Goal: Information Seeking & Learning: Learn about a topic

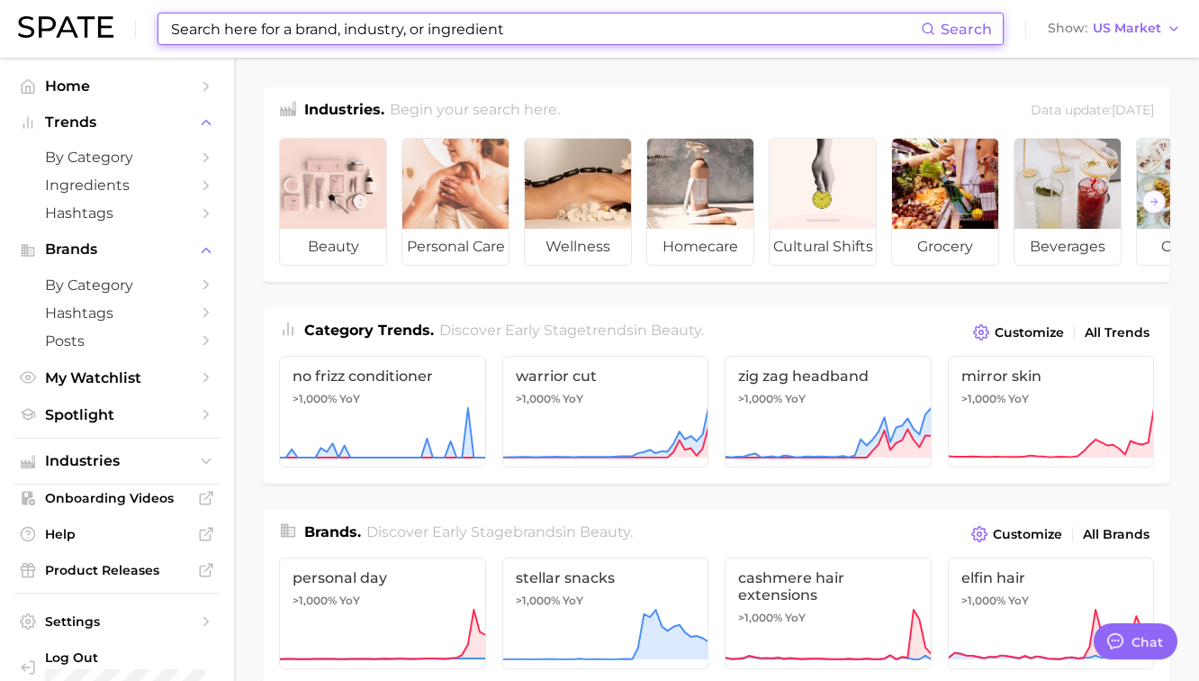
click at [394, 42] on input at bounding box center [545, 29] width 752 height 31
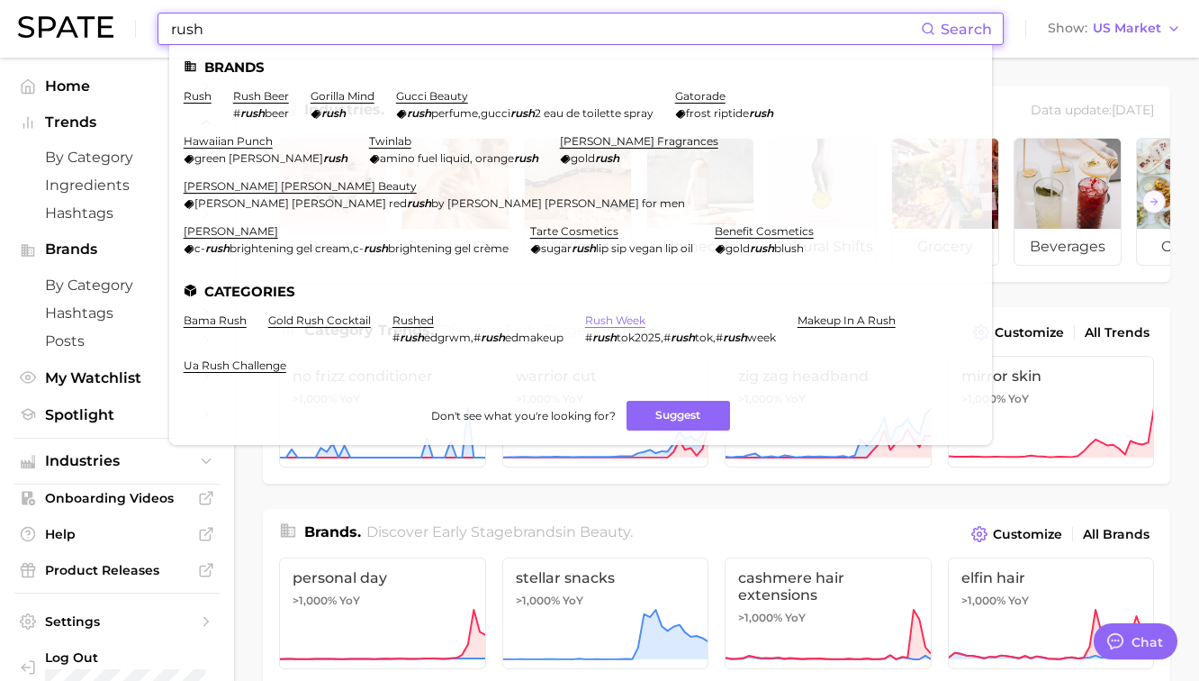
type input "rush"
click at [625, 313] on link "rush week" at bounding box center [615, 320] width 60 height 14
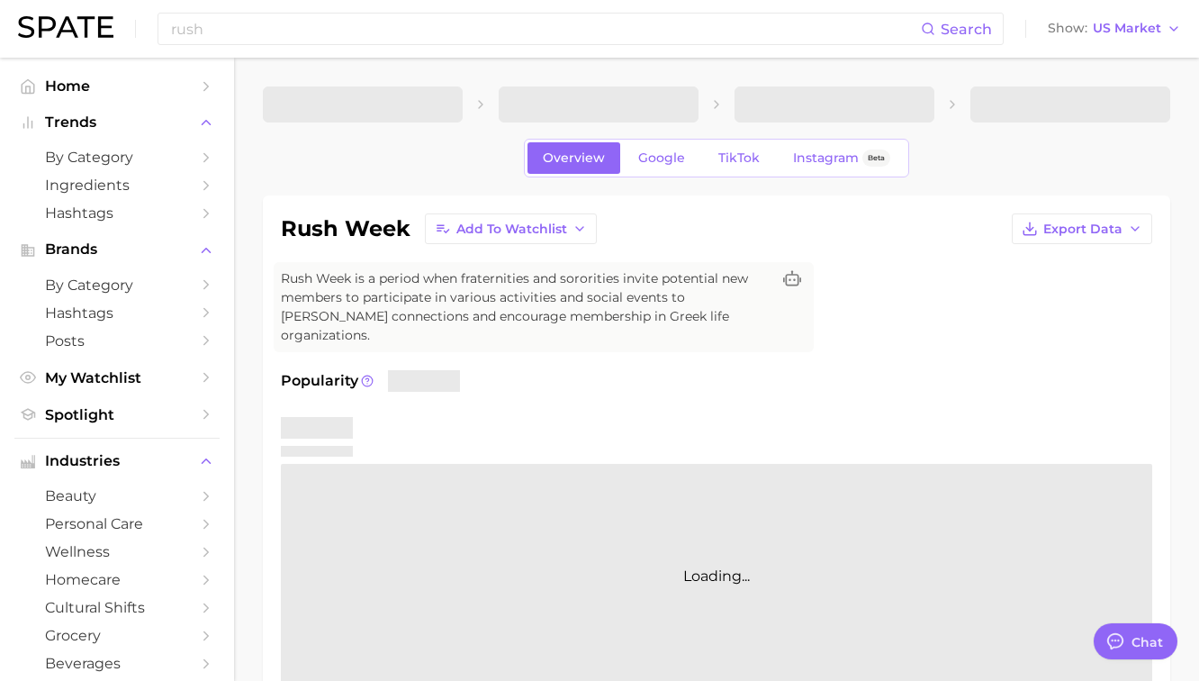
type textarea "x"
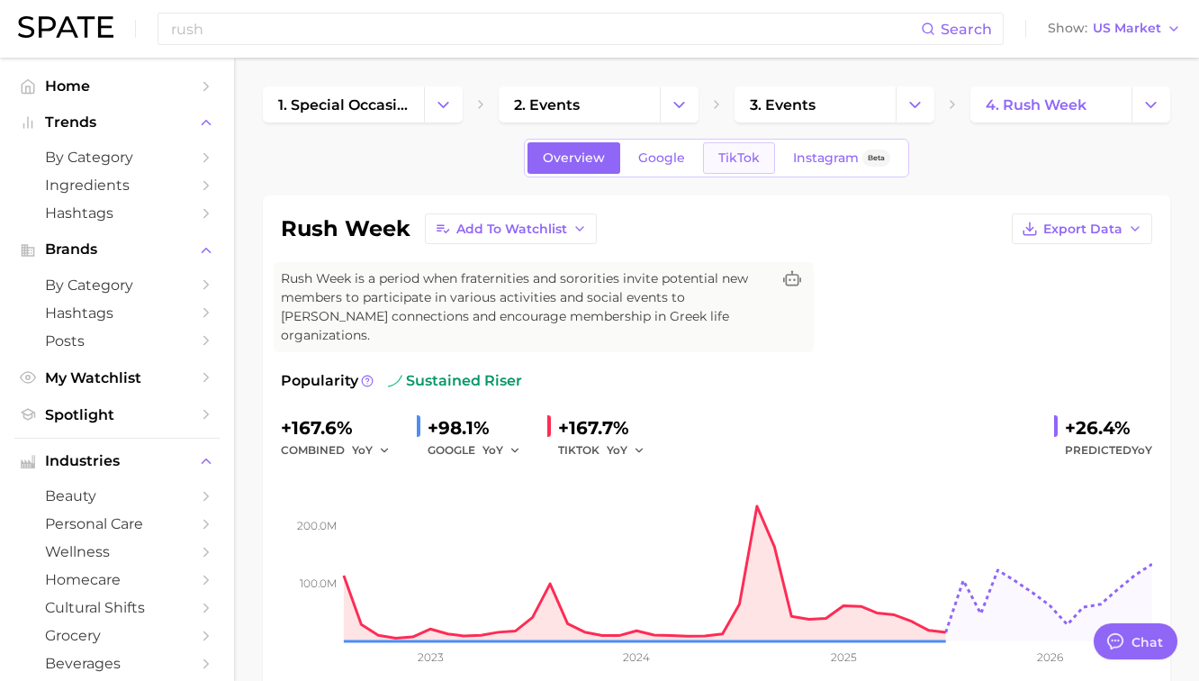
click at [760, 167] on link "TikTok" at bounding box center [739, 158] width 72 height 32
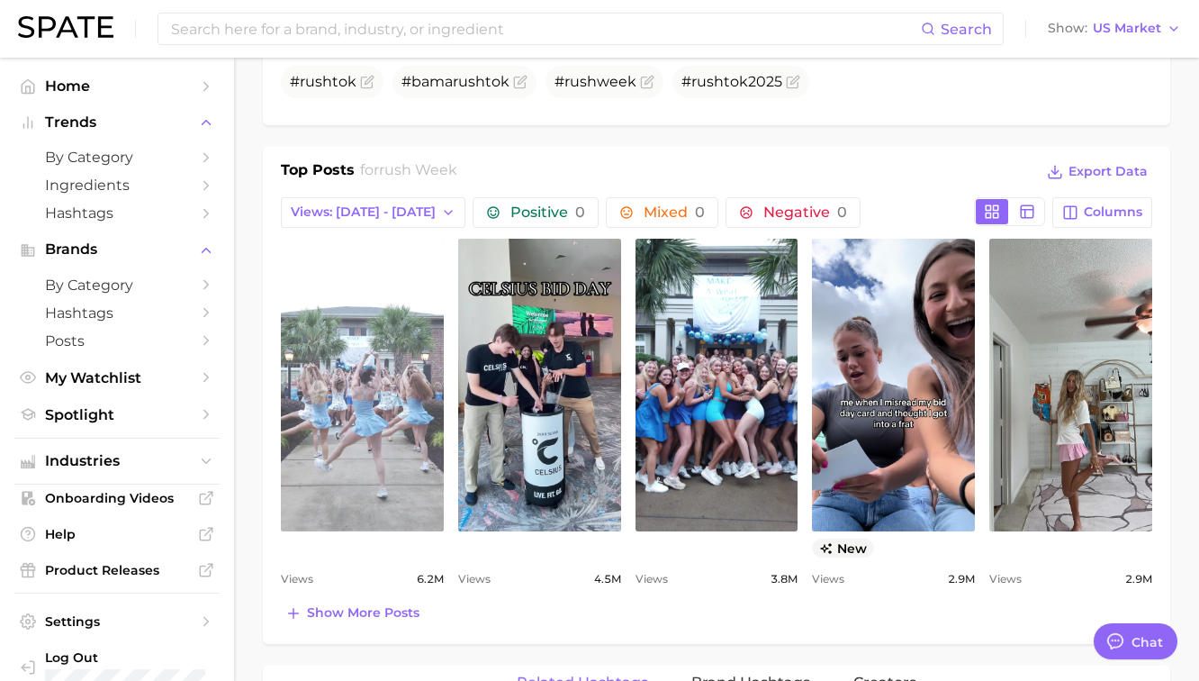
scroll to position [804, 0]
click at [406, 311] on link "view post on TikTok" at bounding box center [362, 384] width 163 height 293
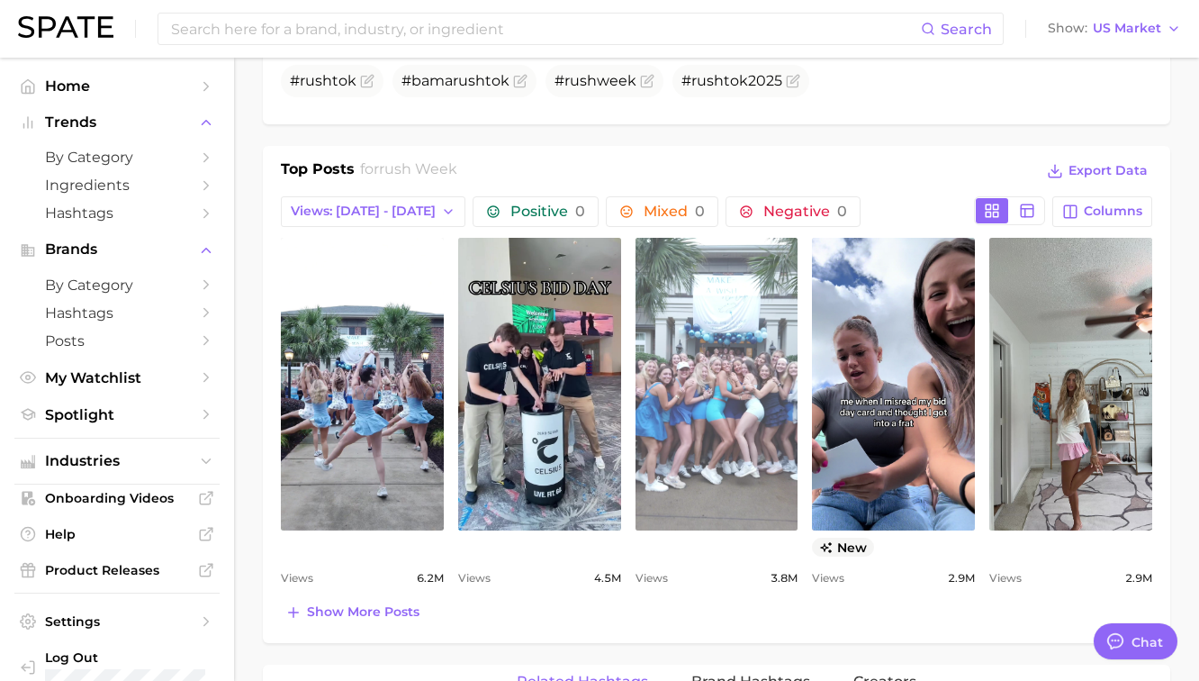
click at [687, 343] on link "view post on TikTok" at bounding box center [717, 384] width 163 height 293
